Goal: Obtain resource: Download file/media

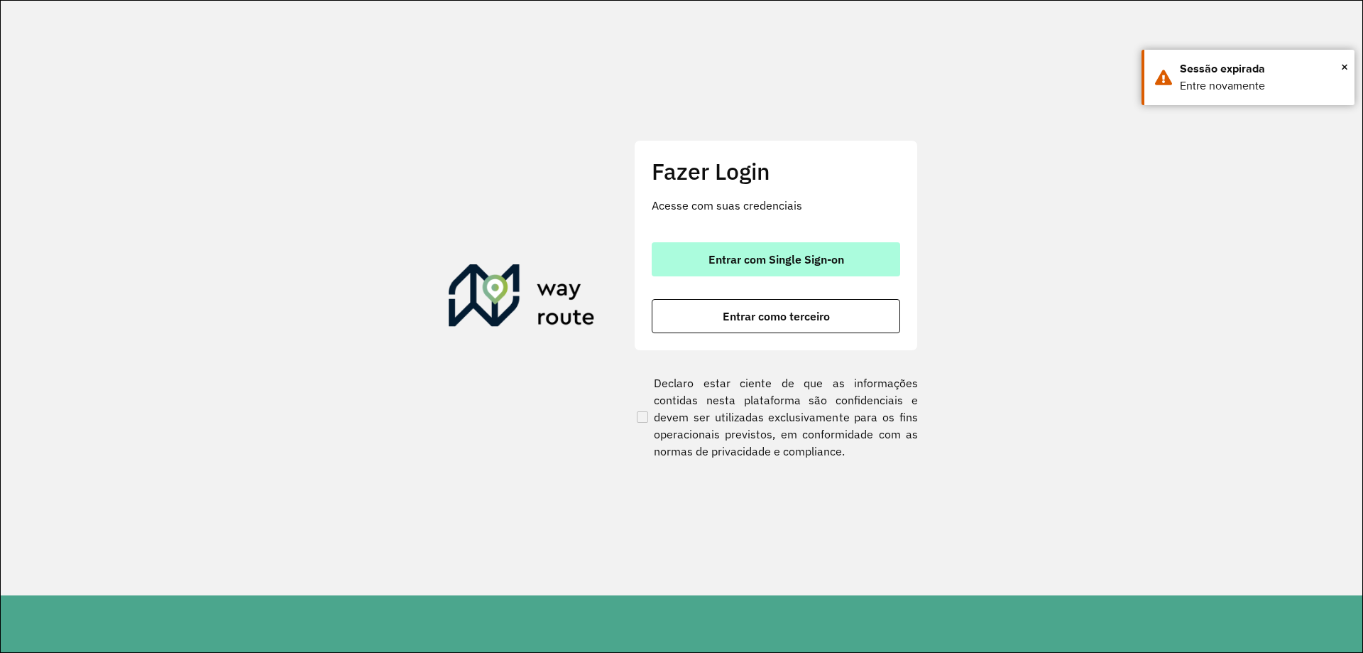
click at [802, 244] on button "Entrar com Single Sign-on" at bounding box center [776, 259] width 249 height 34
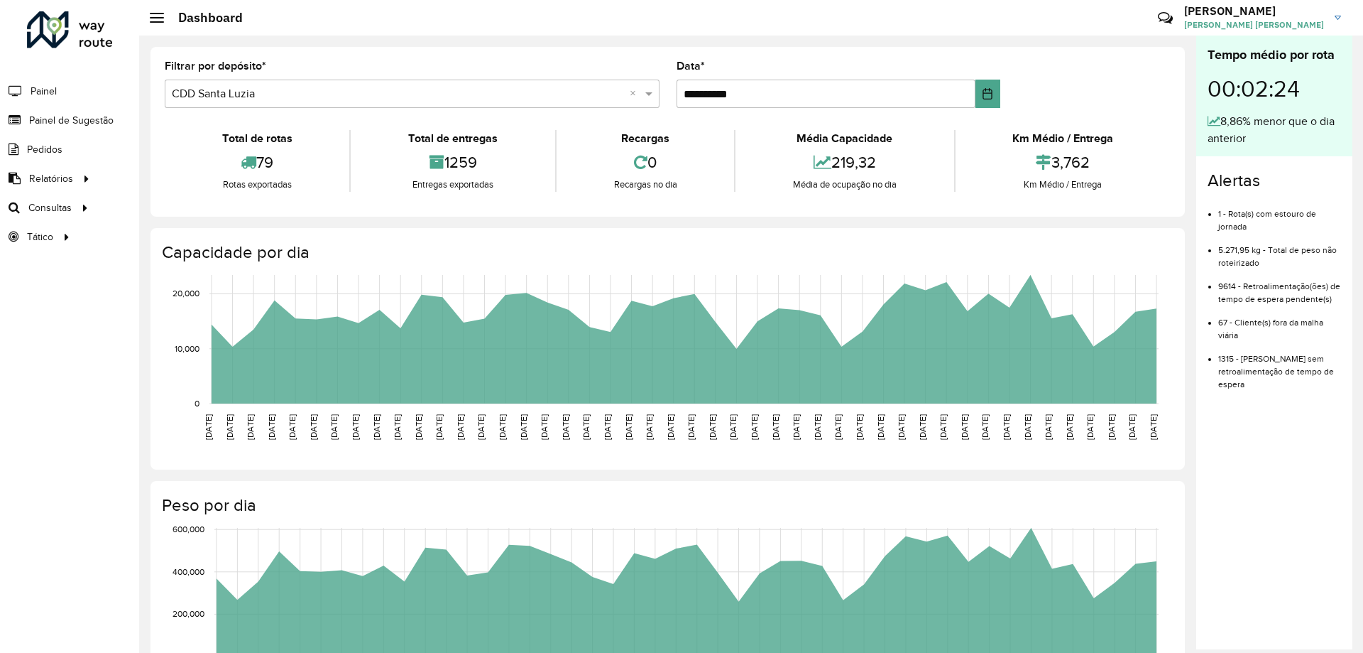
click at [298, 79] on div "Filtrar por depósito * Selecione um depósito × CDD Santa Luzia ×" at bounding box center [412, 84] width 495 height 47
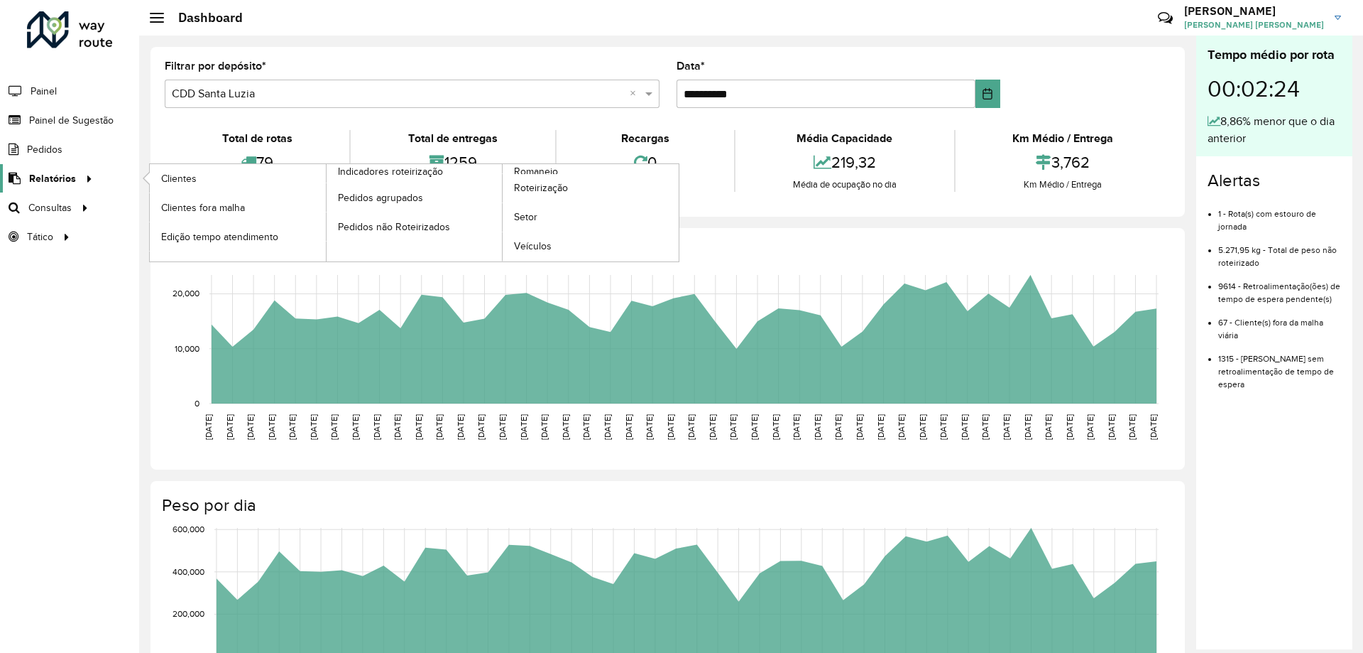
click at [81, 175] on icon at bounding box center [87, 177] width 12 height 21
click at [550, 166] on span "Romaneio" at bounding box center [537, 171] width 46 height 15
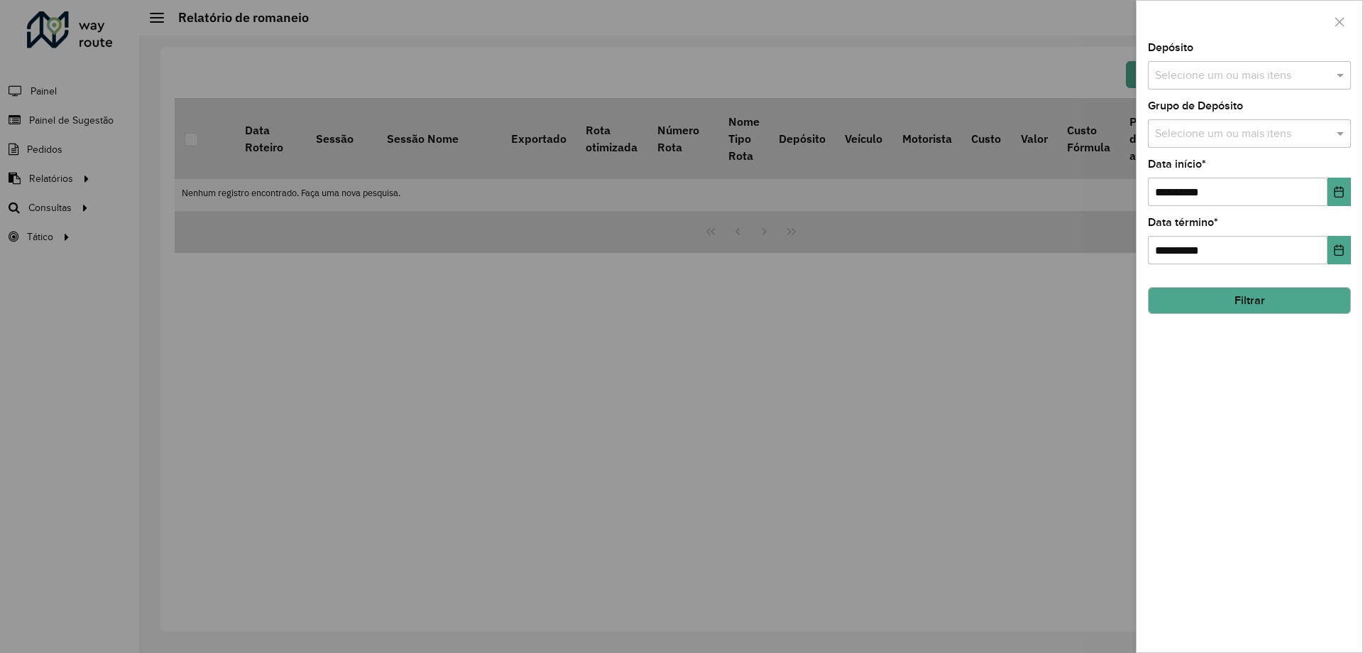
click at [1216, 72] on input "text" at bounding box center [1243, 75] width 182 height 17
type input "*"
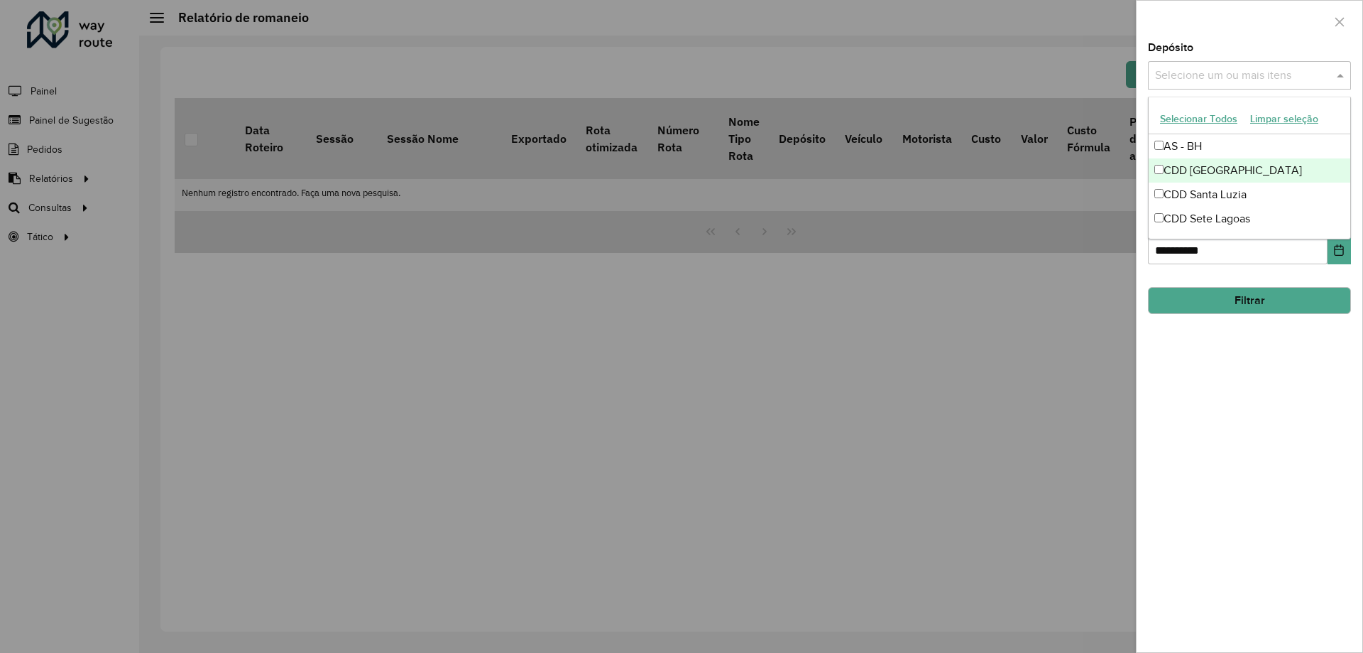
click at [1187, 166] on div "CDD [GEOGRAPHIC_DATA]" at bounding box center [1250, 170] width 202 height 24
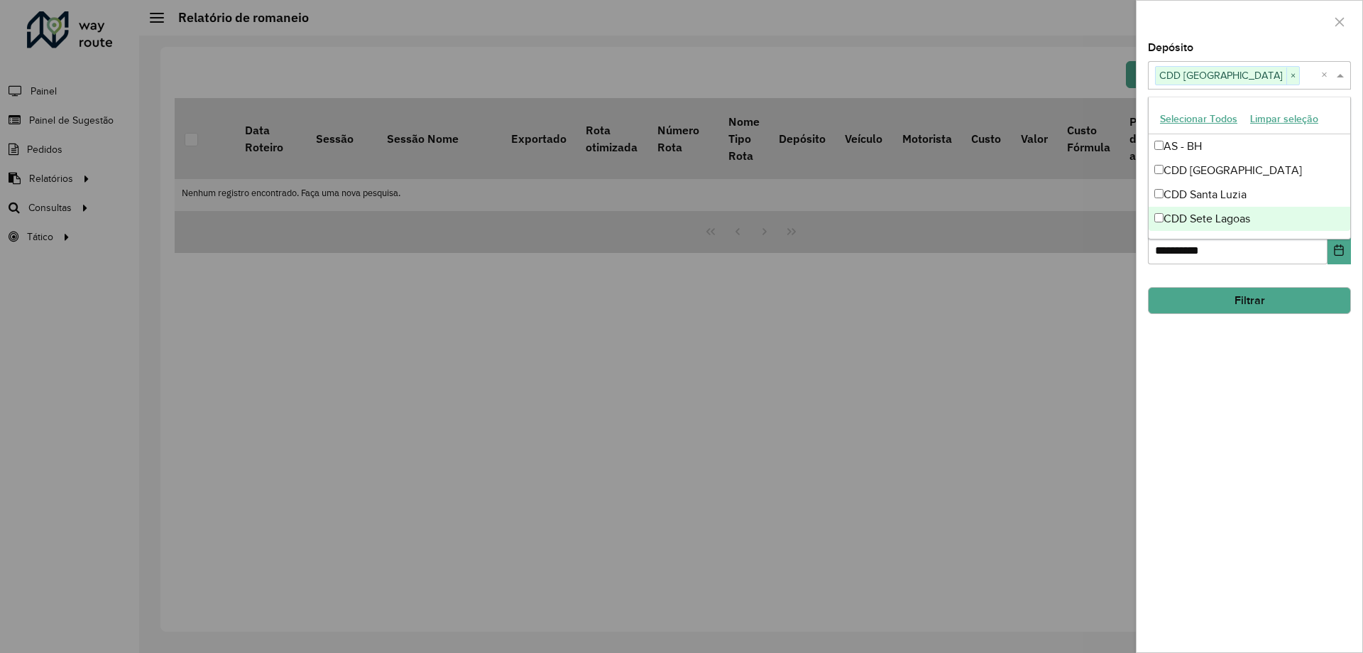
click at [1241, 297] on button "Filtrar" at bounding box center [1249, 300] width 203 height 27
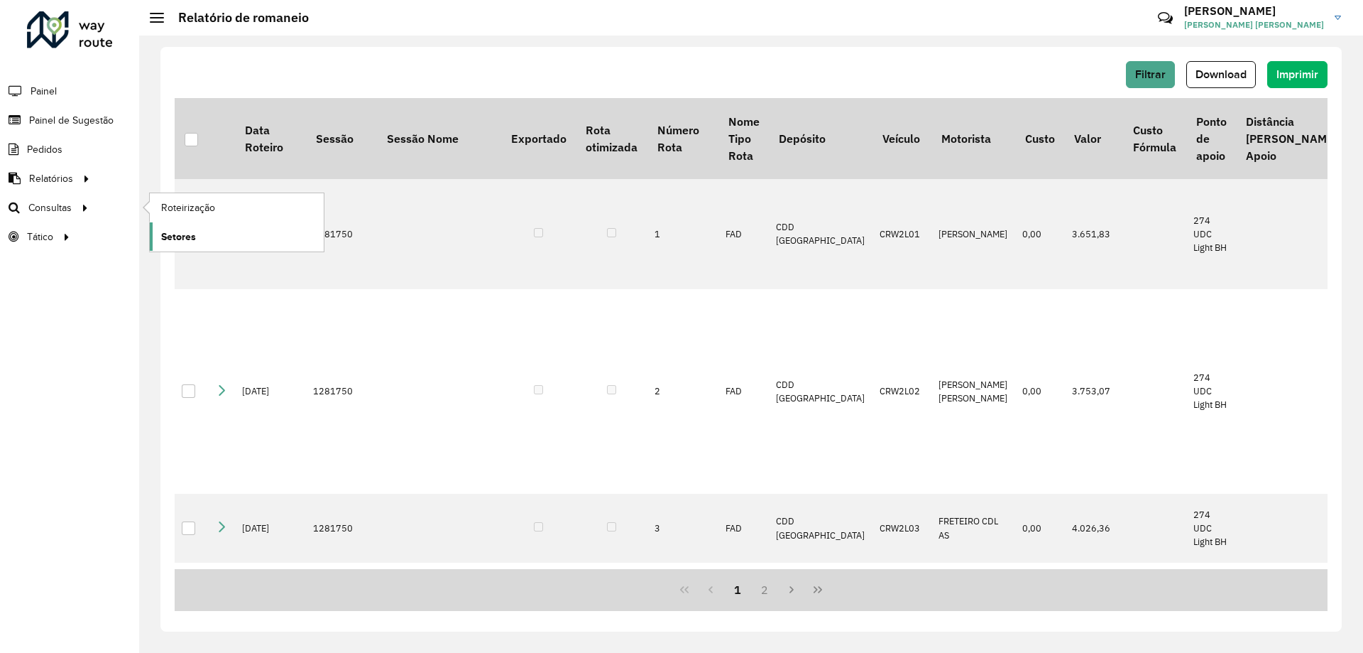
click at [180, 241] on span "Setores" at bounding box center [178, 236] width 35 height 15
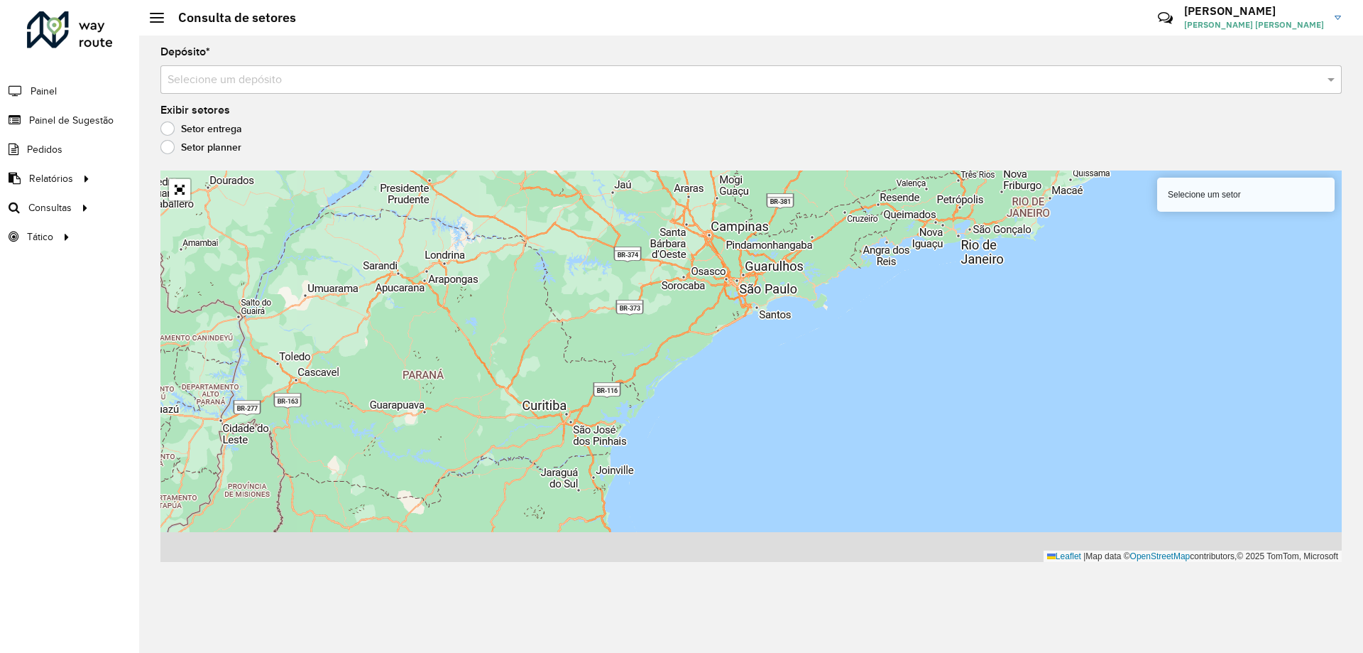
click at [432, 77] on input "text" at bounding box center [737, 80] width 1139 height 17
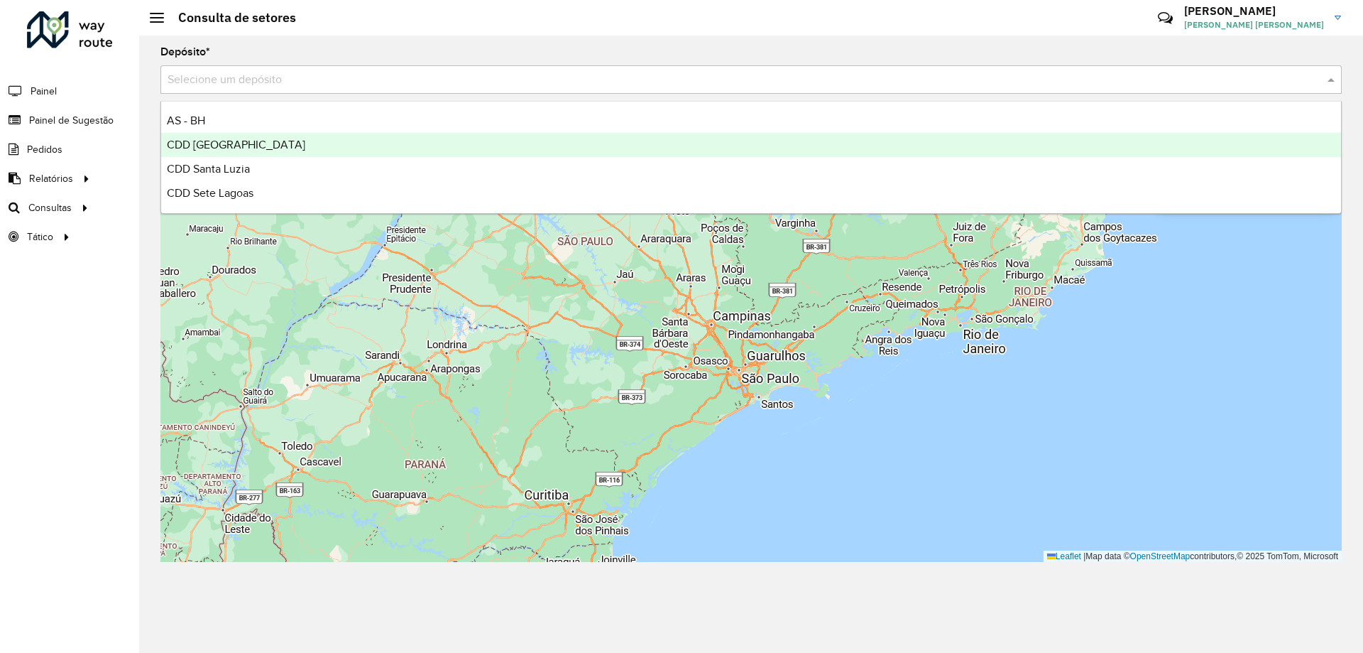
click at [293, 138] on div "CDD [GEOGRAPHIC_DATA]" at bounding box center [751, 145] width 1180 height 24
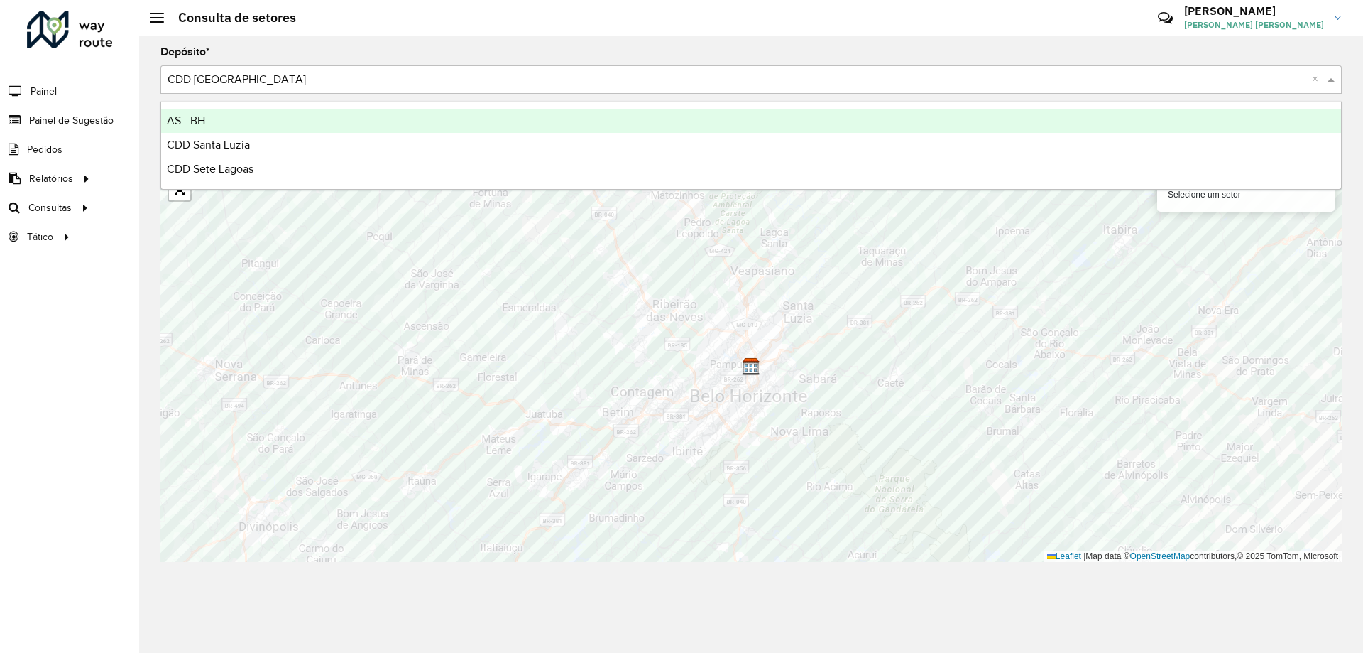
click at [356, 80] on input "text" at bounding box center [737, 80] width 1139 height 17
drag, startPoint x: 425, startPoint y: 71, endPoint x: 452, endPoint y: 72, distance: 27.7
click at [427, 72] on div "Selecione um depósito × CDD [GEOGRAPHIC_DATA] ×" at bounding box center [750, 79] width 1181 height 28
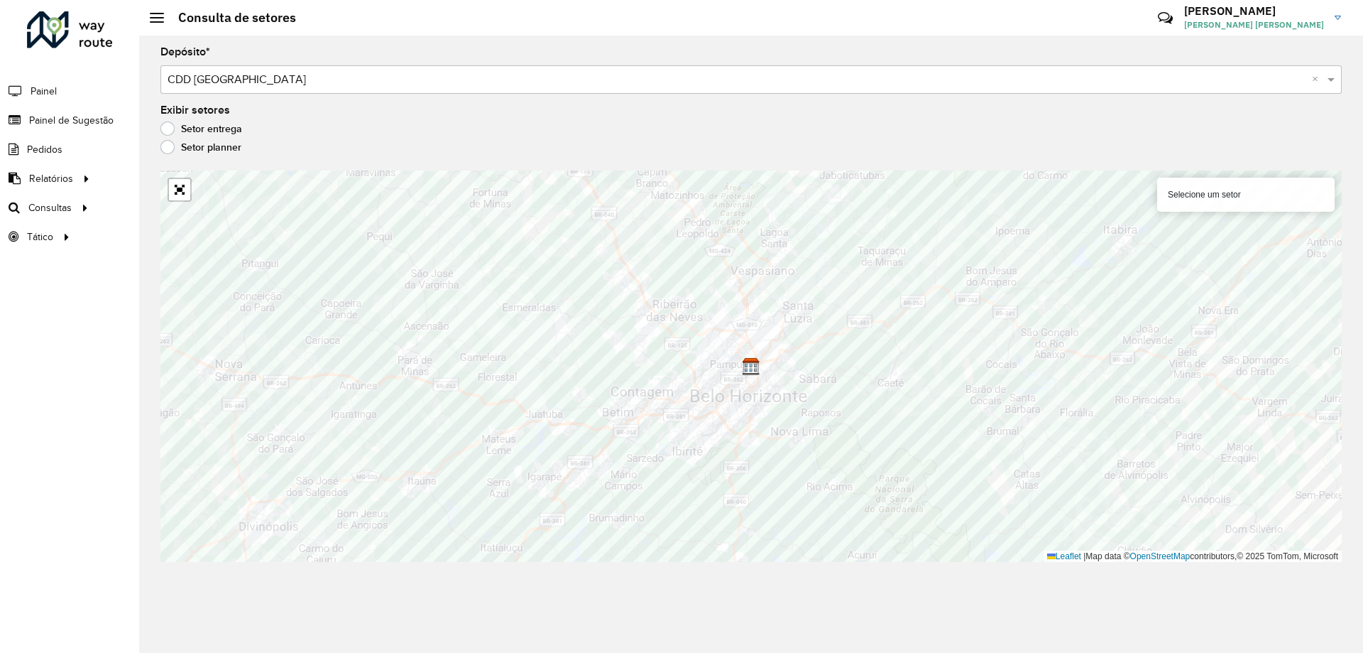
click at [971, 60] on div "Depósito * Selecione um depósito × CDD [GEOGRAPHIC_DATA] ×" at bounding box center [750, 70] width 1181 height 47
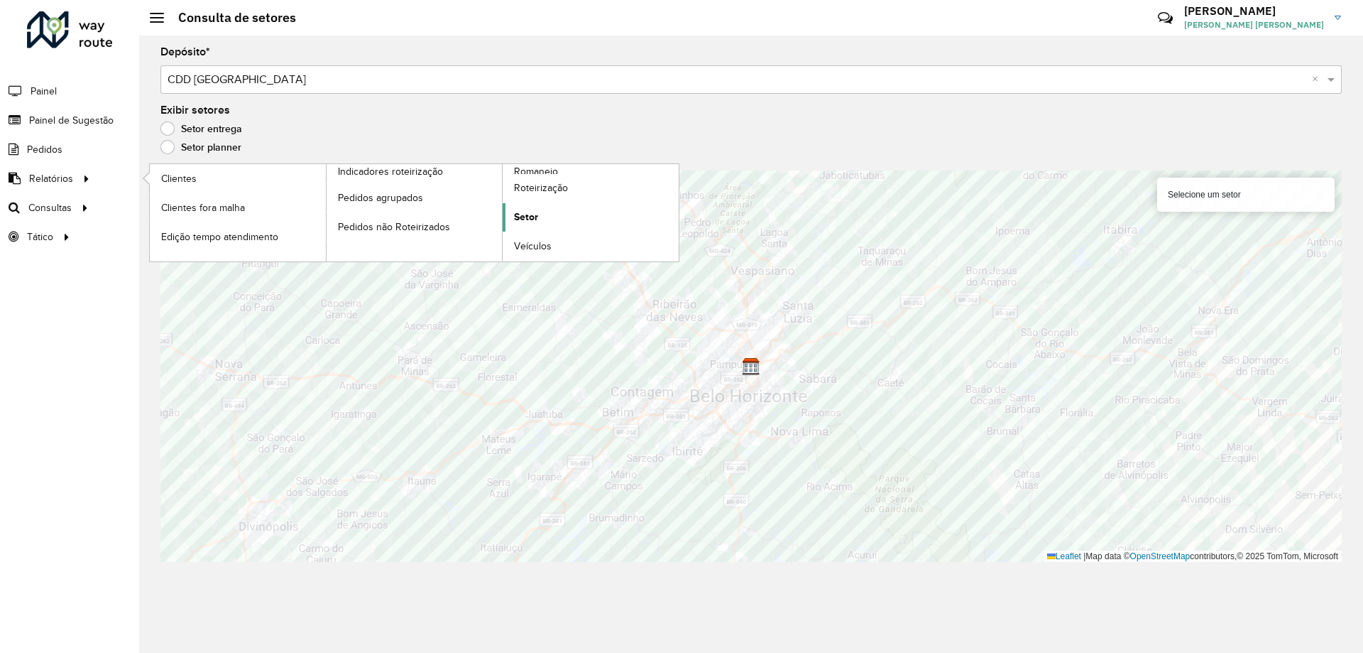
click at [555, 217] on link "Setor" at bounding box center [591, 217] width 176 height 28
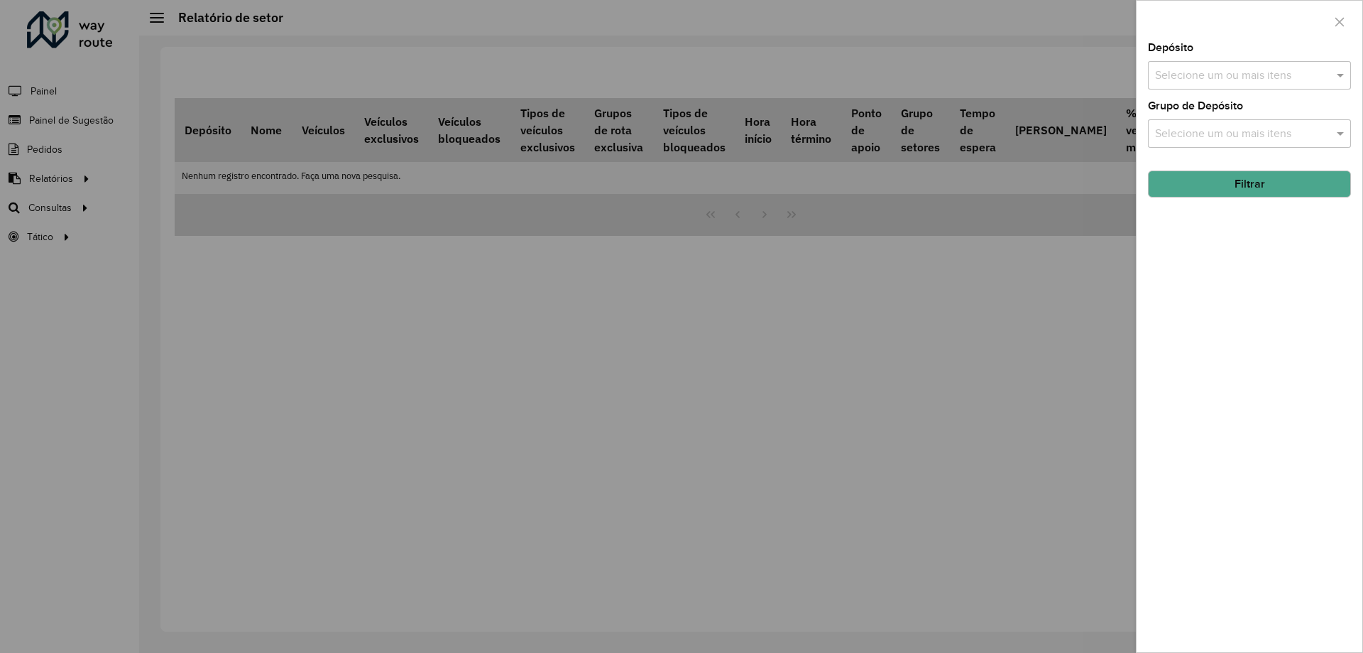
click at [1249, 91] on div "Depósito Selecione um ou mais itens Grupo de Depósito Selecione um ou mais iten…" at bounding box center [1250, 347] width 226 height 609
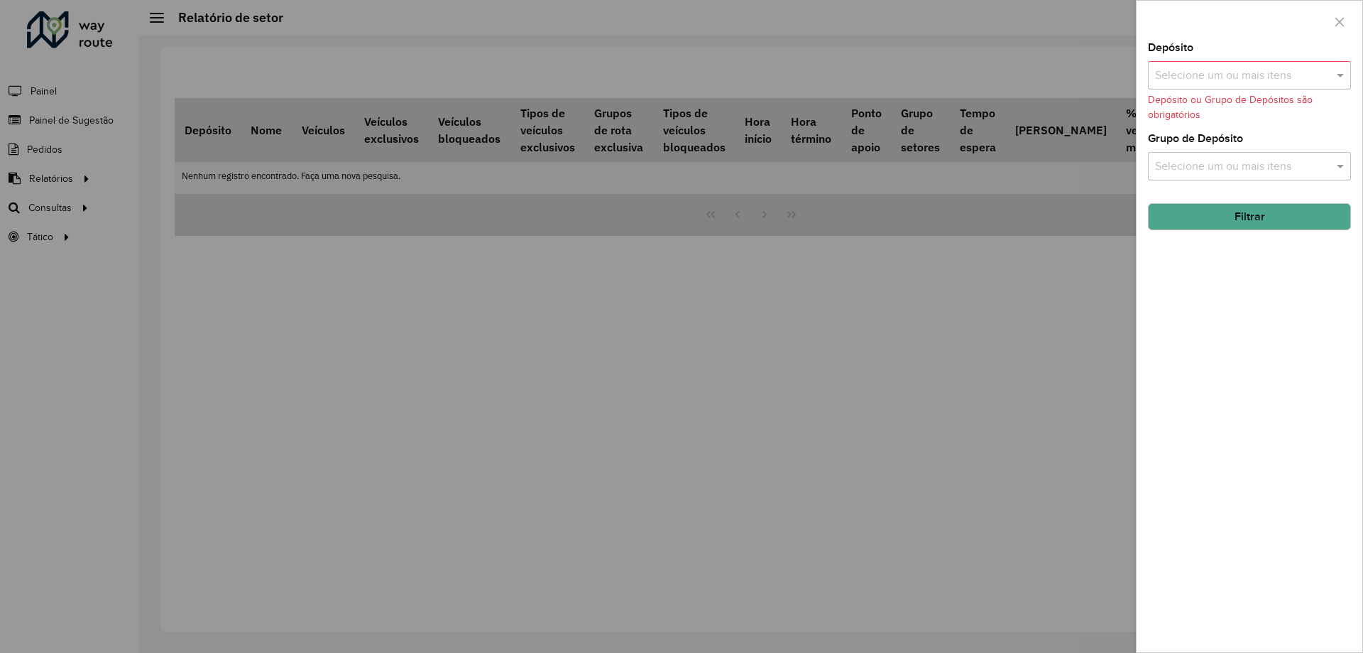
click at [1272, 84] on div "Selecione um ou mais itens" at bounding box center [1249, 75] width 203 height 28
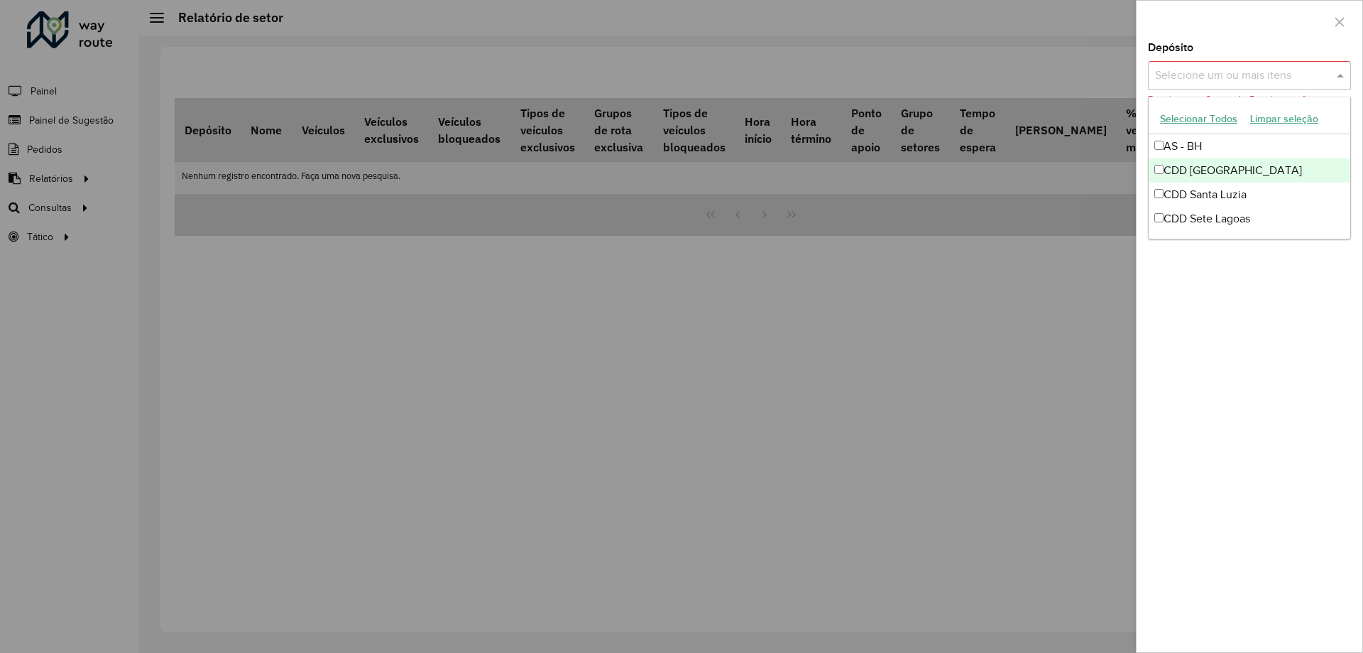
click at [1242, 162] on div "CDD [GEOGRAPHIC_DATA]" at bounding box center [1250, 170] width 202 height 24
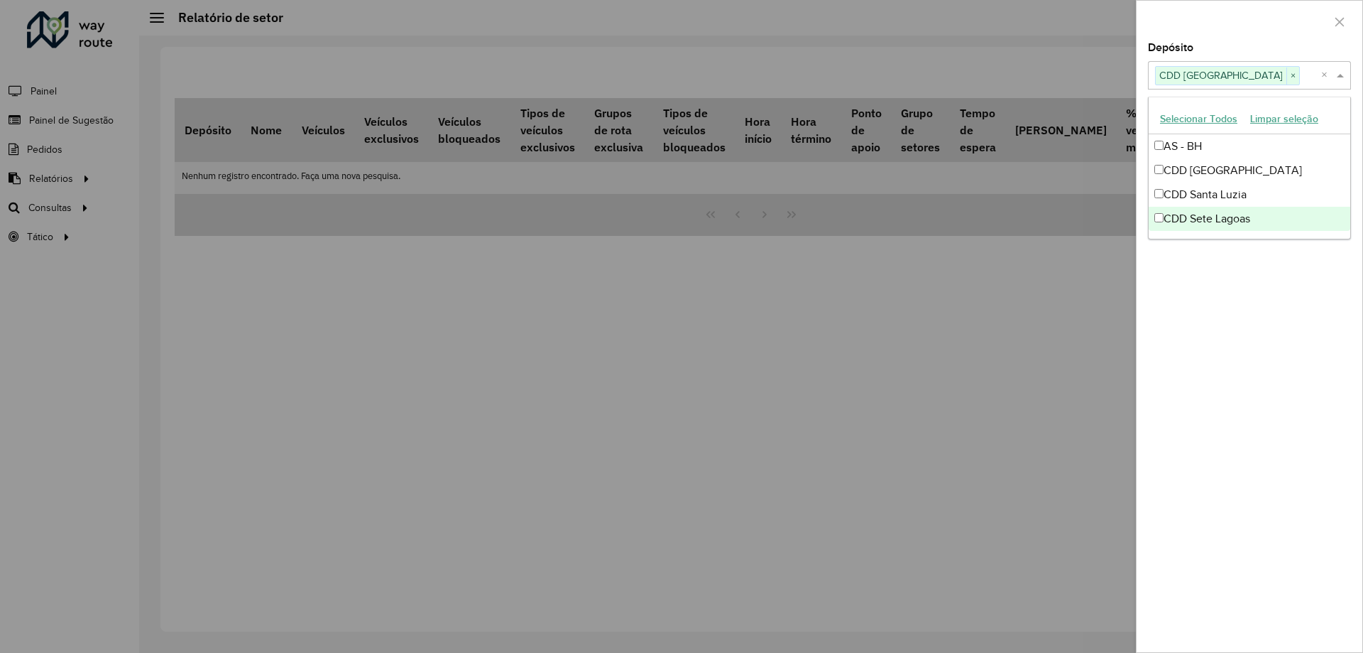
click at [1294, 328] on div "Depósito Selecione um ou mais itens CDD [GEOGRAPHIC_DATA] × × Grupo de Depósito…" at bounding box center [1250, 347] width 226 height 609
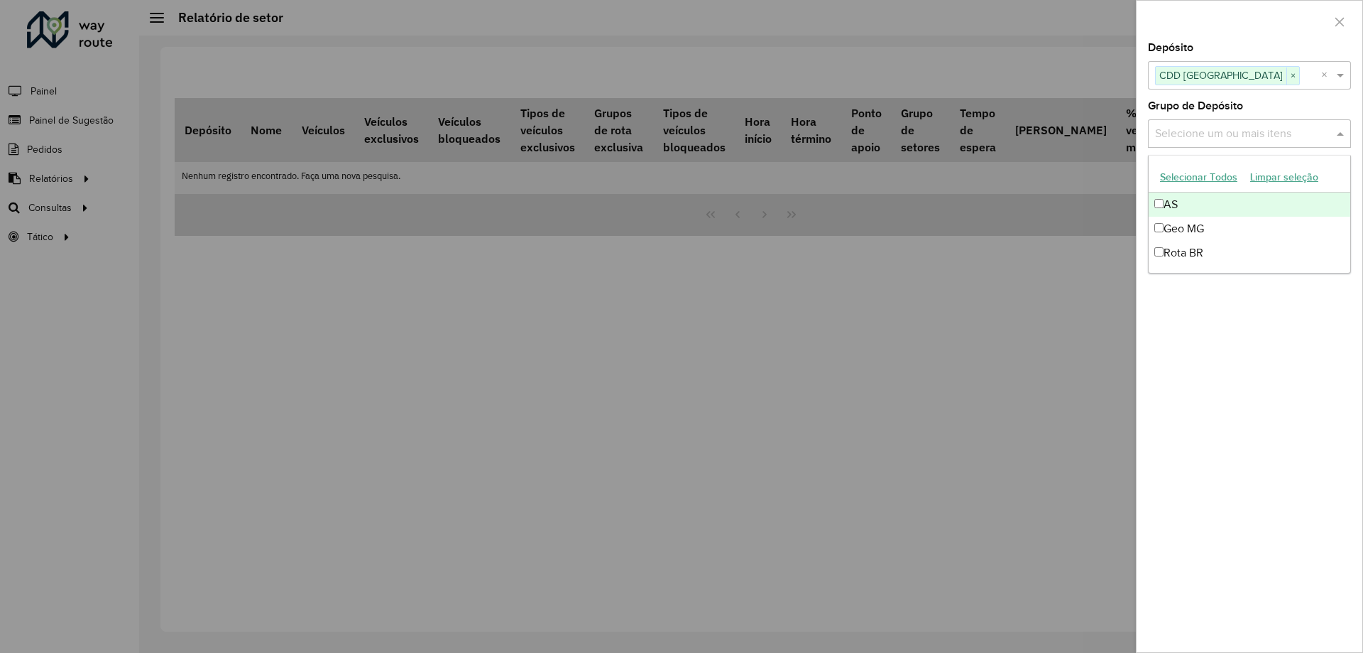
click at [1302, 136] on input "text" at bounding box center [1243, 134] width 182 height 17
click at [1278, 339] on div "Depósito Selecione um ou mais itens CDD [GEOGRAPHIC_DATA] × × Grupo de Depósito…" at bounding box center [1250, 347] width 226 height 609
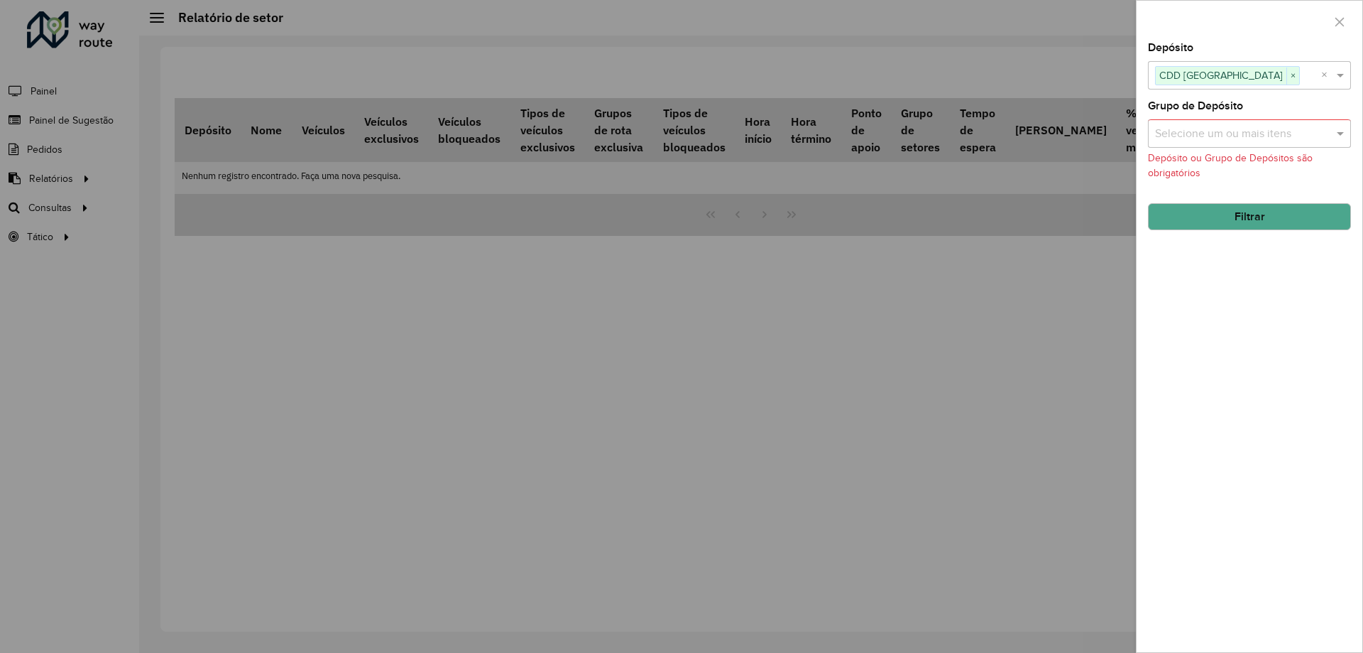
click at [1284, 209] on button "Filtrar" at bounding box center [1249, 216] width 203 height 27
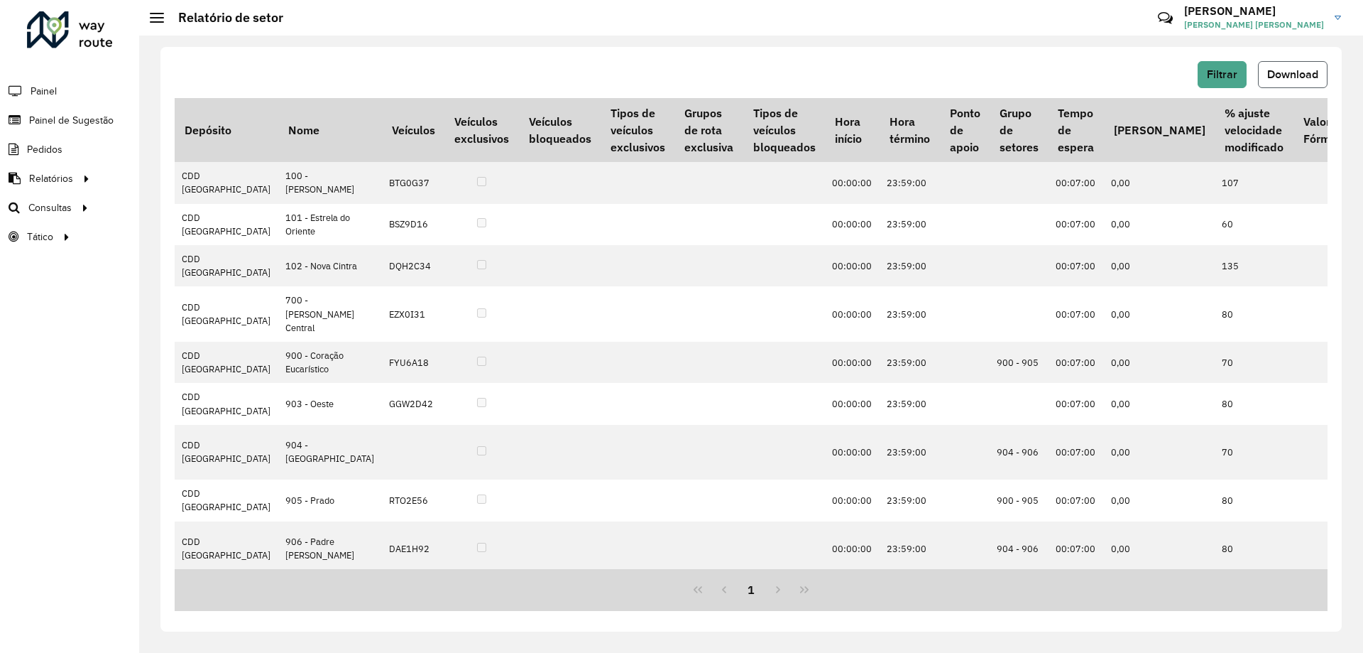
click at [1284, 72] on span "Download" at bounding box center [1292, 74] width 51 height 12
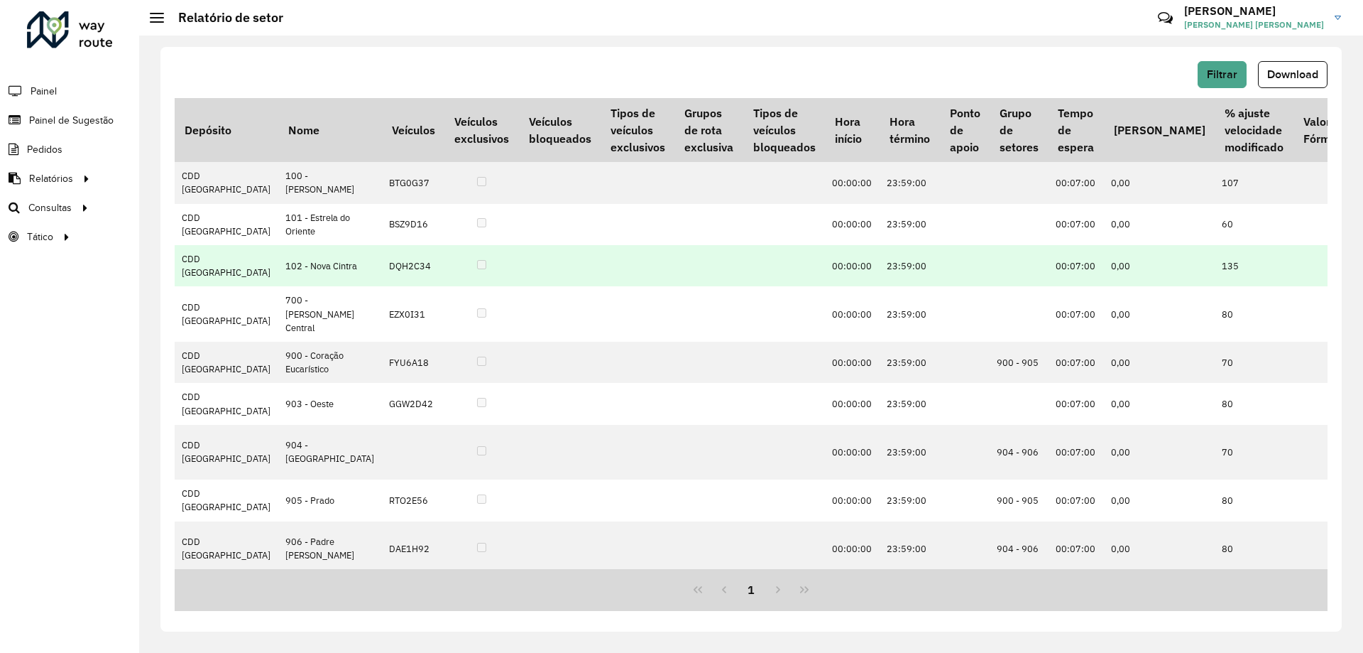
drag, startPoint x: 815, startPoint y: 397, endPoint x: 831, endPoint y: 366, distance: 34.6
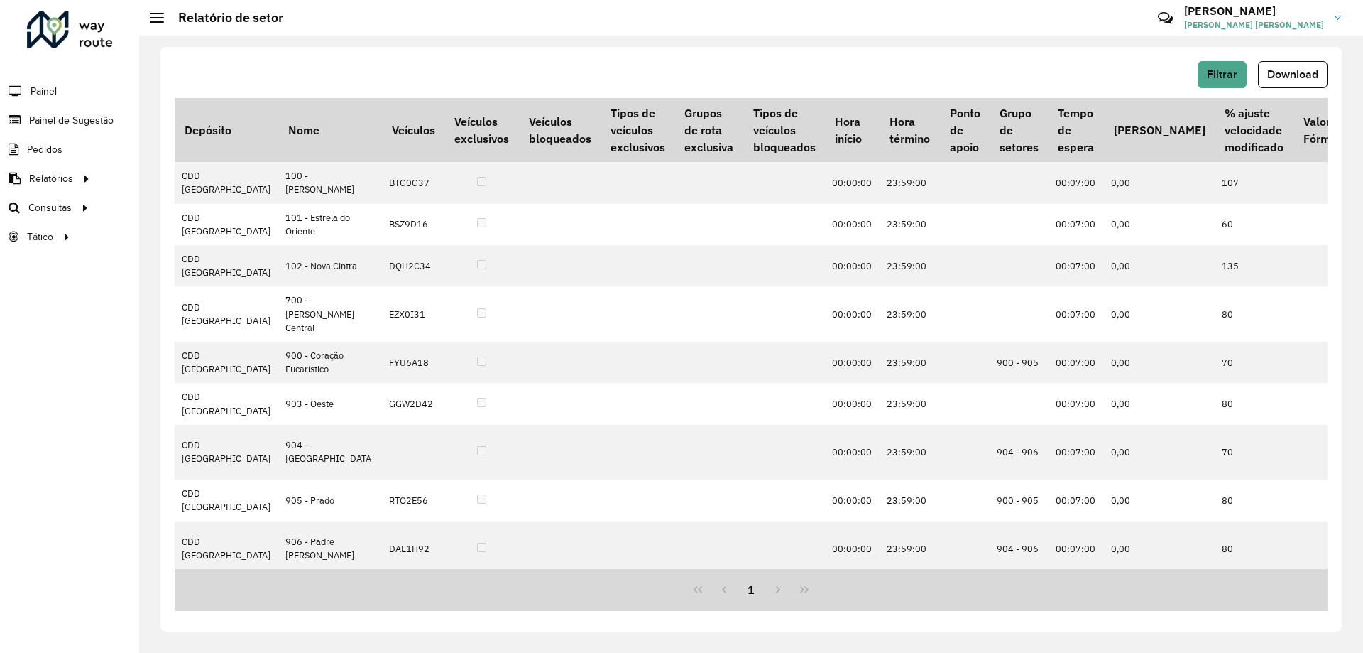
drag, startPoint x: 831, startPoint y: 366, endPoint x: 752, endPoint y: 55, distance: 321.0
click at [771, 31] on hb-header "Relatório de setor Críticas? Dúvidas? Elogios? Sugestões? Entre em contato cono…" at bounding box center [751, 18] width 1224 height 36
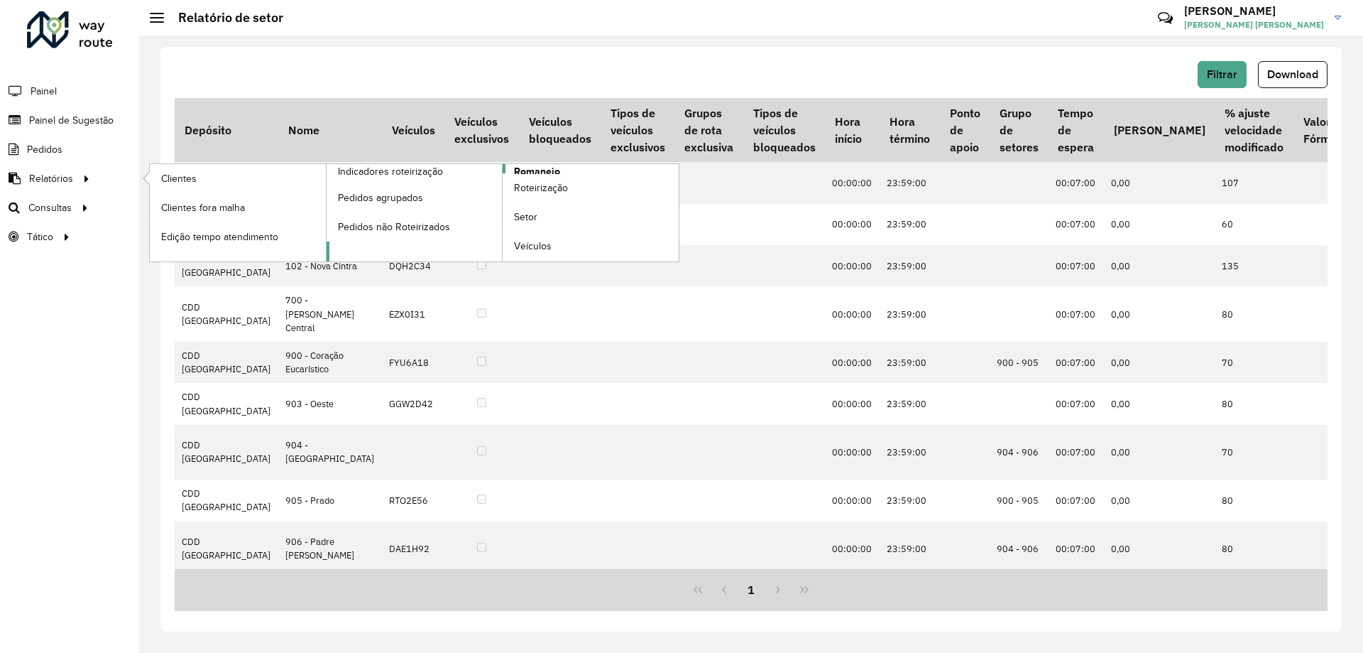
click at [566, 168] on link "Romaneio" at bounding box center [503, 212] width 353 height 97
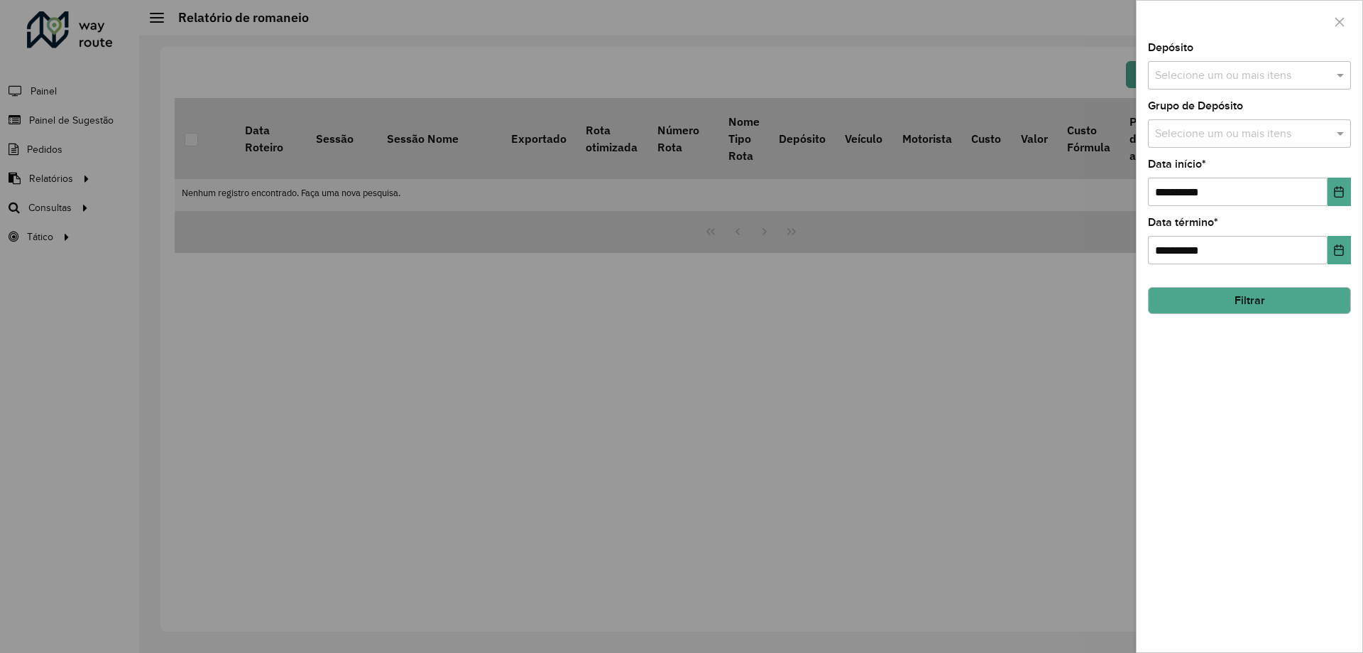
click at [1243, 72] on input "text" at bounding box center [1243, 75] width 182 height 17
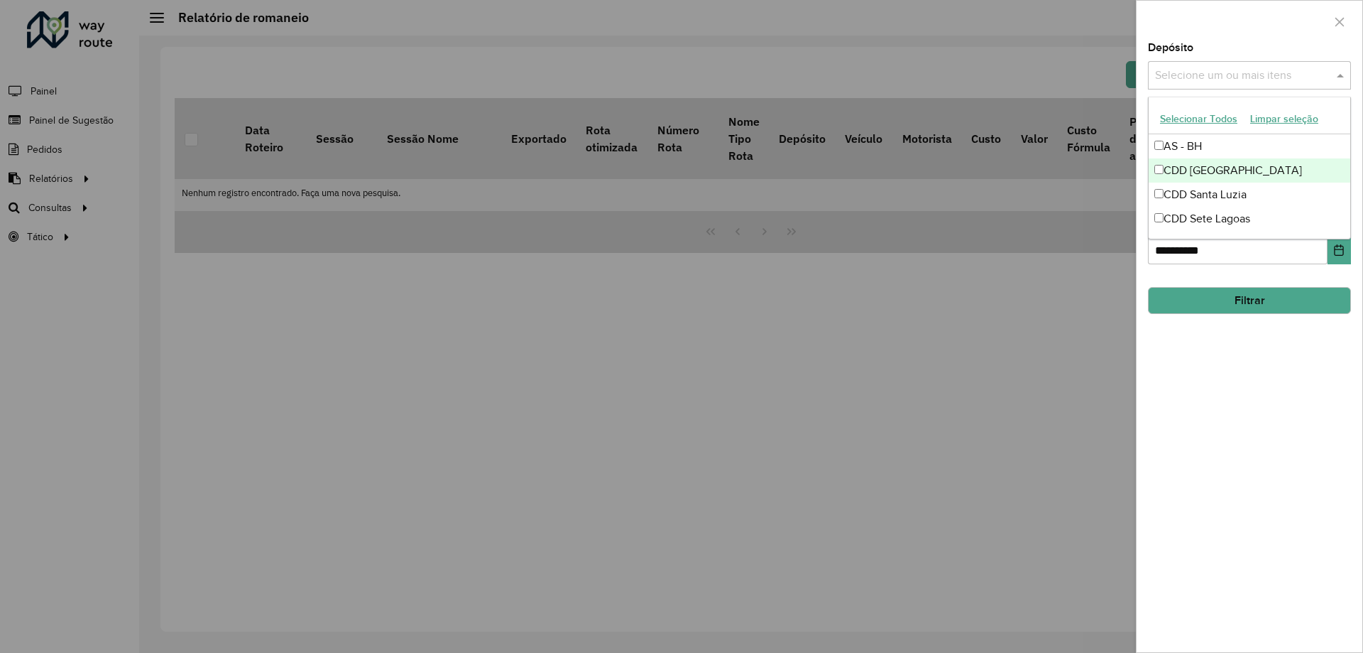
click at [1250, 170] on div "CDD [GEOGRAPHIC_DATA]" at bounding box center [1250, 170] width 202 height 24
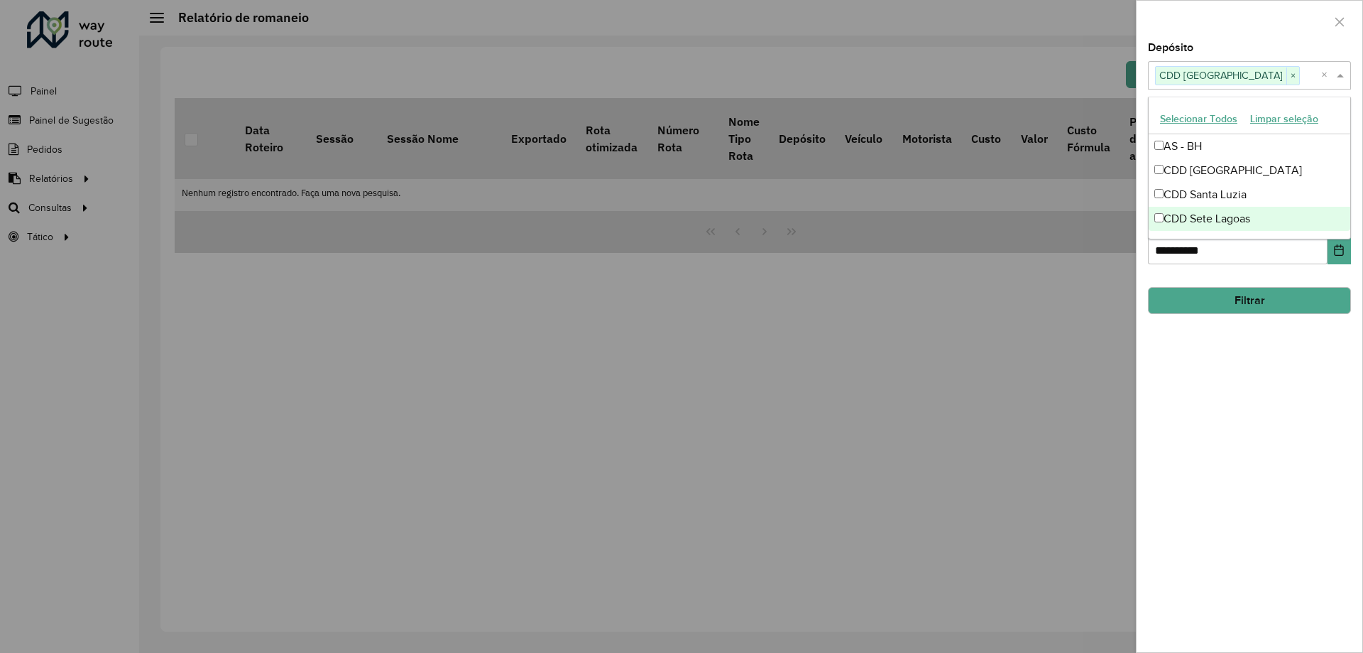
click at [1265, 289] on button "Filtrar" at bounding box center [1249, 300] width 203 height 27
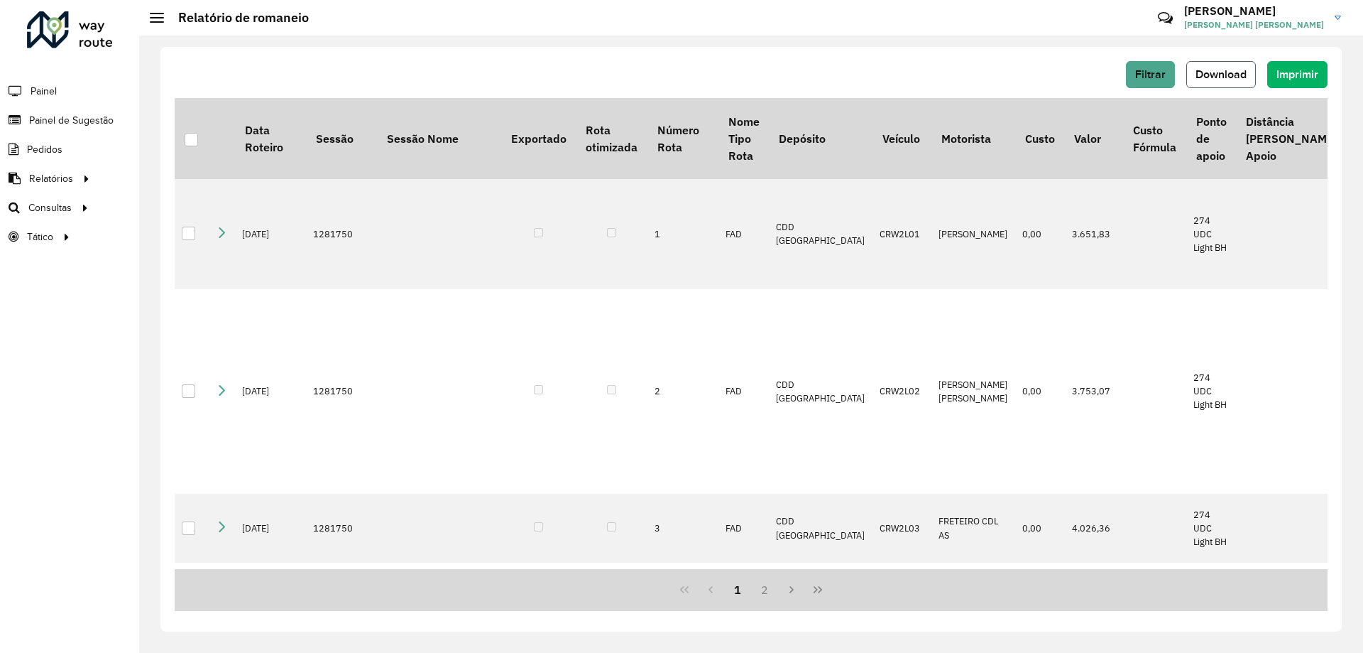
click at [1209, 69] on span "Download" at bounding box center [1221, 74] width 51 height 12
click at [200, 229] on link "Setores" at bounding box center [237, 236] width 174 height 28
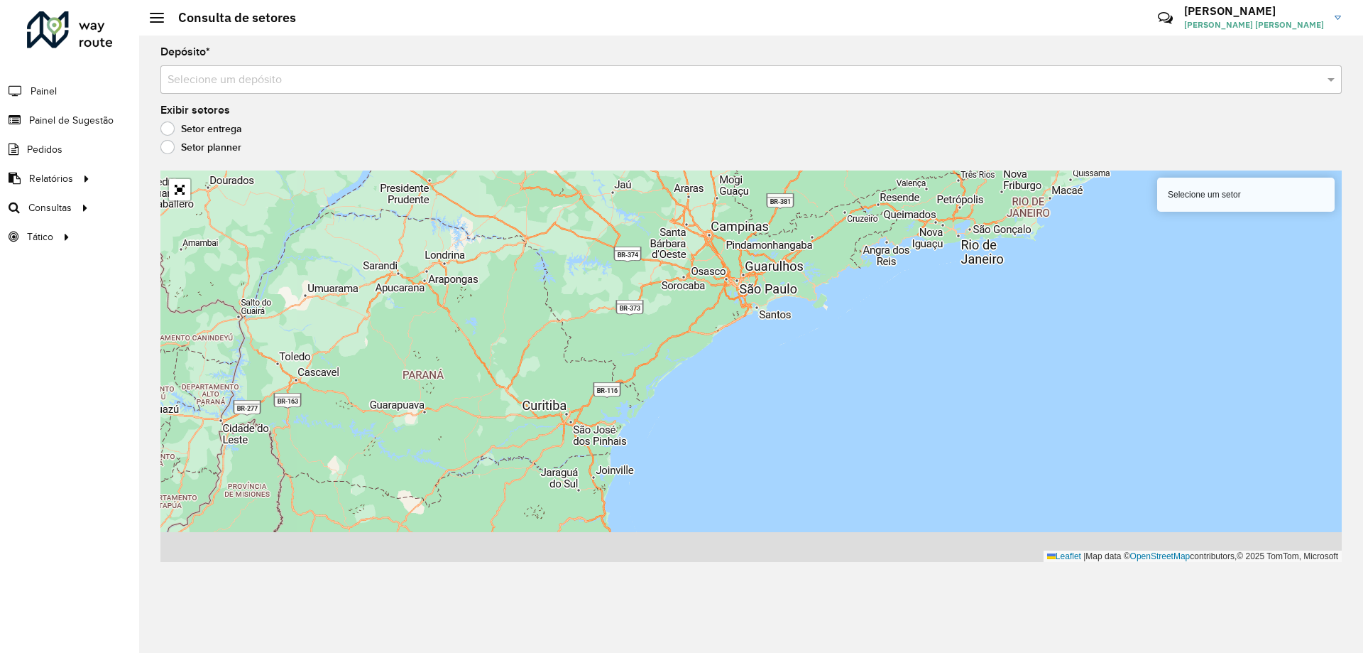
click at [439, 75] on input "text" at bounding box center [737, 80] width 1139 height 17
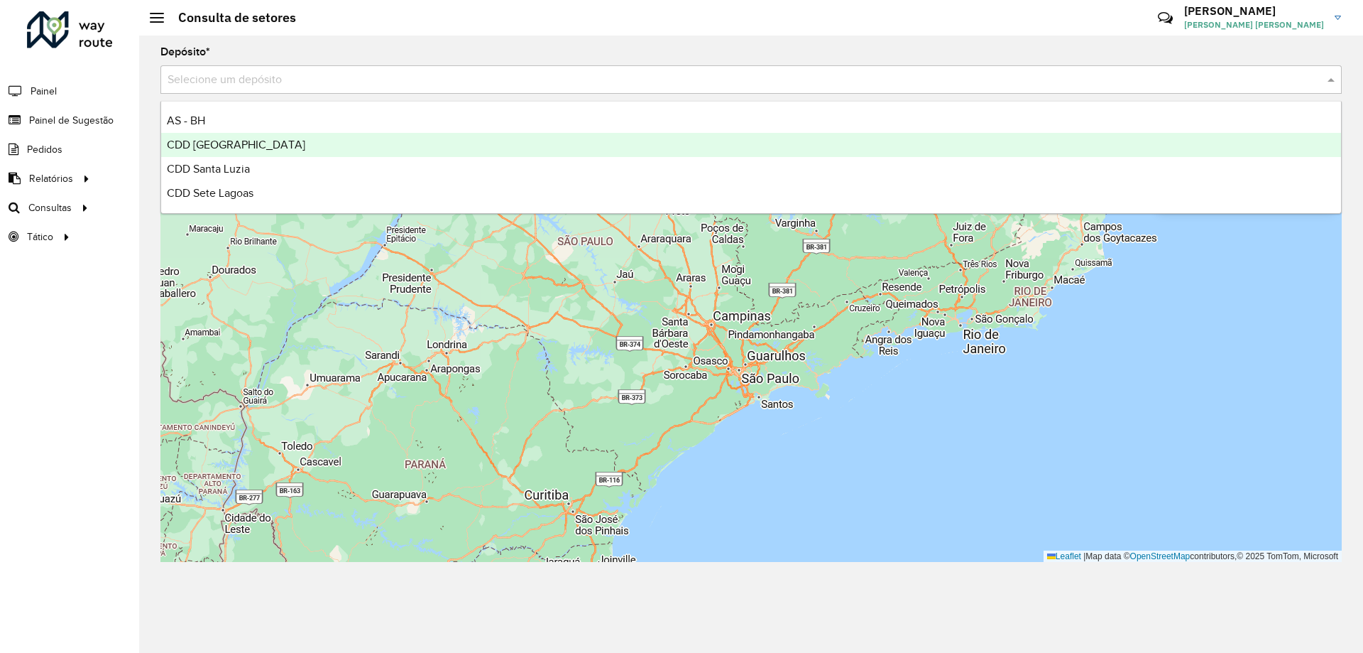
click at [349, 146] on div "CDD [GEOGRAPHIC_DATA]" at bounding box center [751, 145] width 1180 height 24
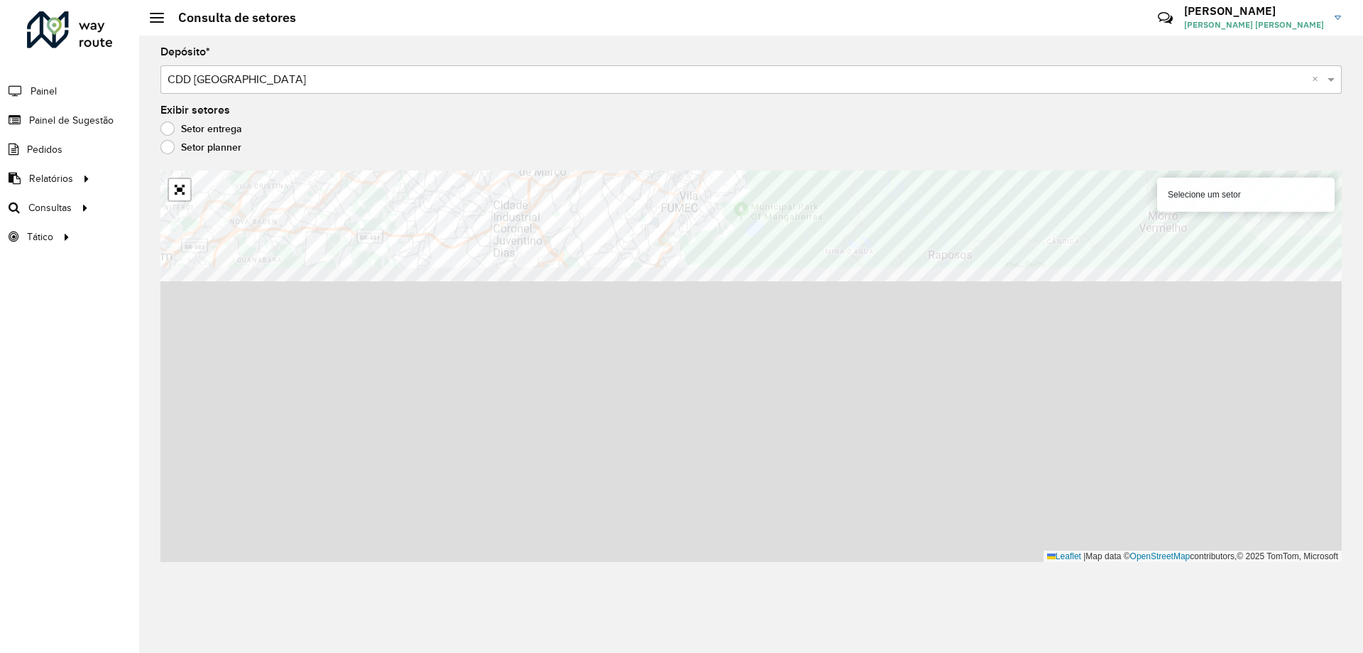
click at [880, 79] on formly-group "Depósito * Selecione um depósito × CDD [GEOGRAPHIC_DATA] × Exibir setores Setor…" at bounding box center [750, 304] width 1181 height 515
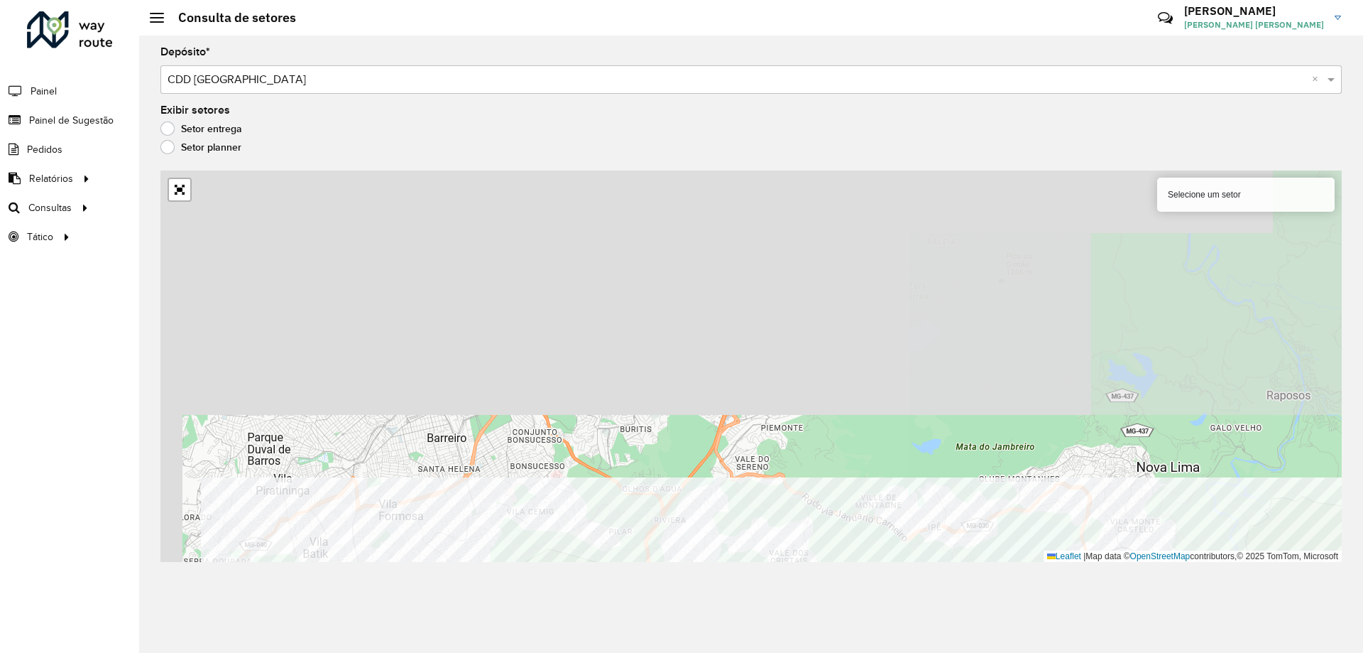
click at [878, 627] on div "Depósito * Selecione um depósito × CDD [GEOGRAPHIC_DATA] × Exibir setores Setor…" at bounding box center [751, 344] width 1224 height 617
